Goal: Information Seeking & Learning: Learn about a topic

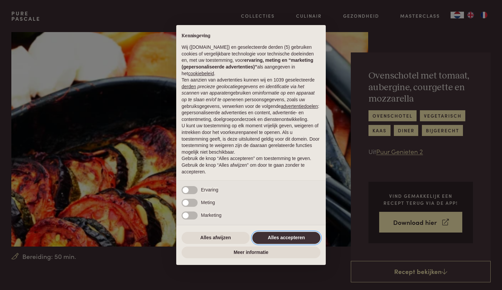
click at [284, 239] on button "Alles accepteren" at bounding box center [286, 238] width 68 height 12
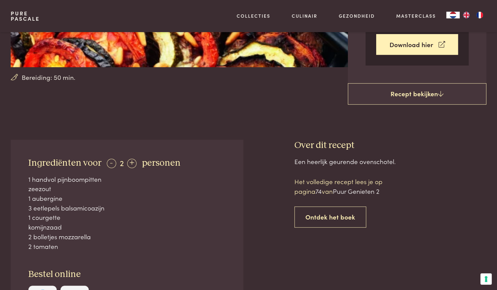
scroll to position [234, 0]
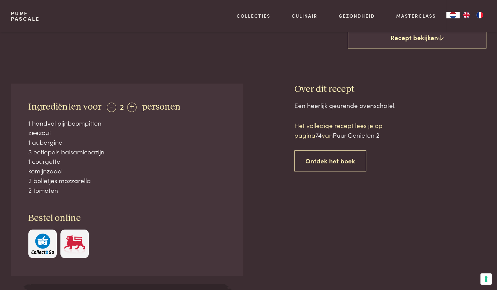
drag, startPoint x: 23, startPoint y: 124, endPoint x: 119, endPoint y: 176, distance: 109.7
click at [119, 176] on div "Ingrediënten voor - 2 + personen 1 handvol pijnboompitten zeezout 1 aubergine 3…" at bounding box center [127, 179] width 233 height 192
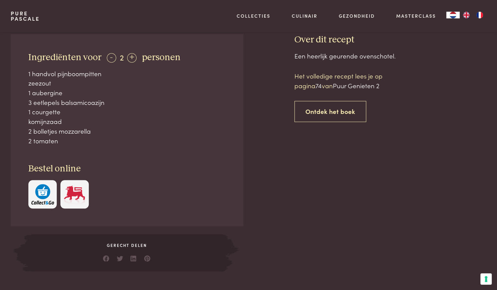
scroll to position [200, 0]
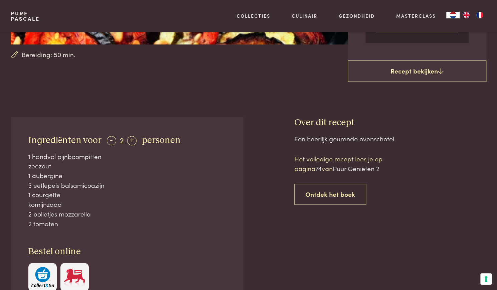
click at [109, 174] on div "1 aubergine" at bounding box center [126, 175] width 197 height 10
drag, startPoint x: 113, startPoint y: 184, endPoint x: 32, endPoint y: 180, distance: 81.2
click at [32, 180] on div "3 eetlepels balsamicoazijn" at bounding box center [126, 185] width 197 height 10
click at [82, 171] on div "1 aubergine" at bounding box center [126, 175] width 197 height 10
drag, startPoint x: 50, startPoint y: 166, endPoint x: 55, endPoint y: 171, distance: 7.3
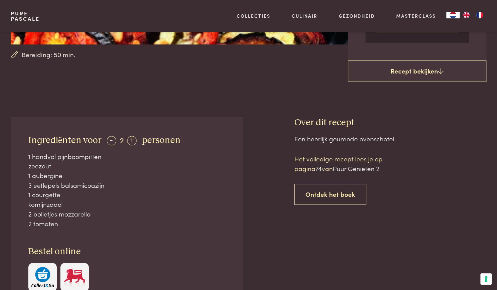
click at [55, 171] on div "1 handvol pijnboompitten zeezout 1 aubergine 3 eetlepels balsamicoazijn 1 courg…" at bounding box center [126, 189] width 197 height 77
